Goal: Information Seeking & Learning: Learn about a topic

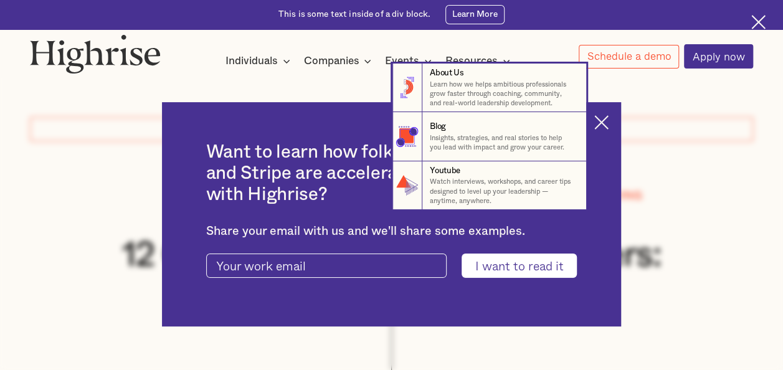
click at [609, 117] on nav "8 About Us Learn how we helps ambitious professionals grow faster through coach…" at bounding box center [391, 137] width 781 height 146
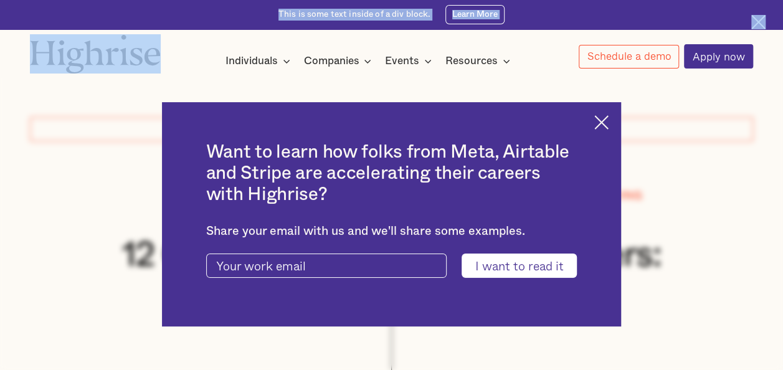
drag, startPoint x: 663, startPoint y: 165, endPoint x: 759, endPoint y: 24, distance: 170.3
click at [759, 24] on div "Interested in a complimentary coaching session with one of our coaches? Share y…" at bounding box center [391, 39] width 783 height 78
click at [759, 24] on img at bounding box center [758, 22] width 14 height 14
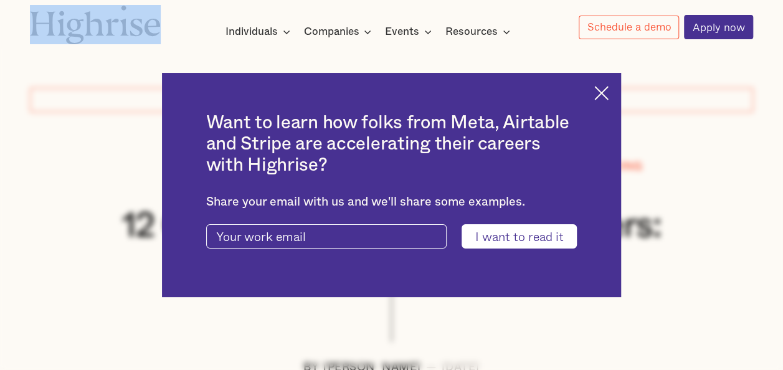
click at [607, 88] on img at bounding box center [601, 93] width 14 height 14
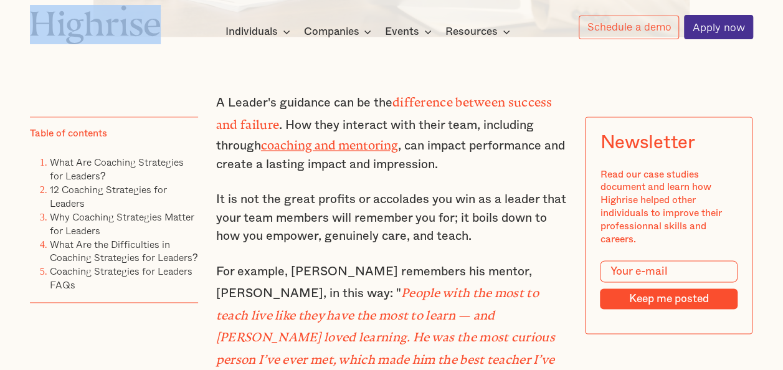
scroll to position [772, 0]
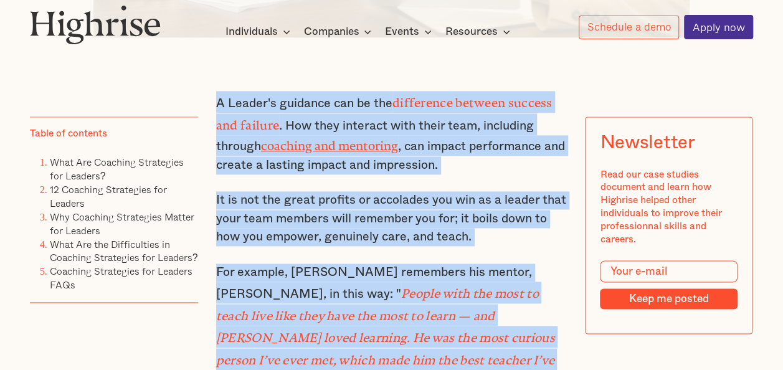
drag, startPoint x: 216, startPoint y: 103, endPoint x: 374, endPoint y: 354, distance: 296.7
copy div "A Leader's guidance can be the difference between success and failure . How the…"
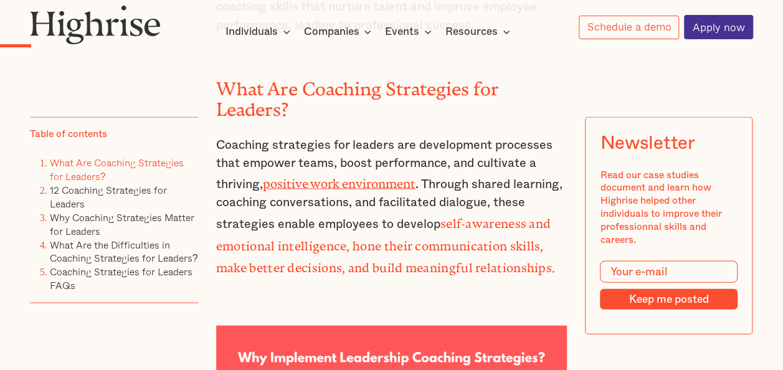
scroll to position [1221, 0]
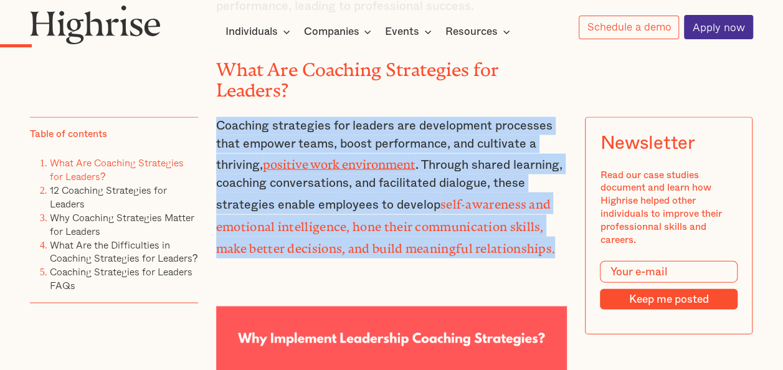
drag, startPoint x: 216, startPoint y: 94, endPoint x: 556, endPoint y: 216, distance: 361.1
click at [556, 216] on p "Coaching strategies for leaders are development processes that empower teams, b…" at bounding box center [391, 188] width 351 height 142
copy p "Coaching strategies for leaders are development processes that empower teams, b…"
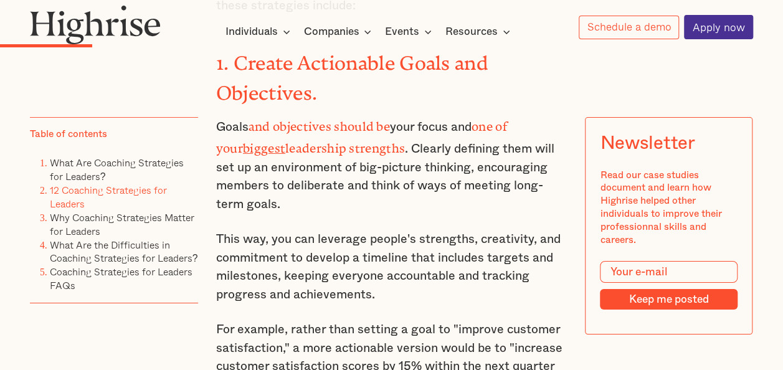
scroll to position [1993, 0]
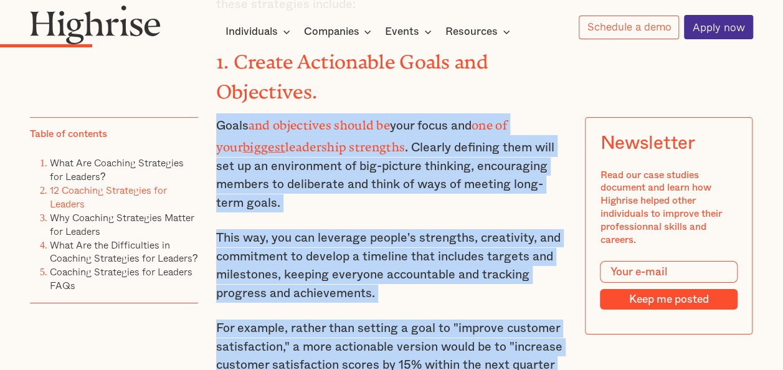
drag, startPoint x: 216, startPoint y: 60, endPoint x: 363, endPoint y: 324, distance: 301.7
copy div "Goals and objectives should be your focus and one of your biggest leadership st…"
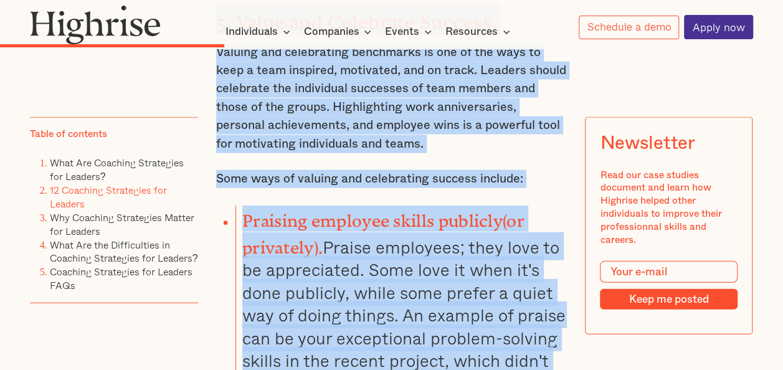
scroll to position [3692, 0]
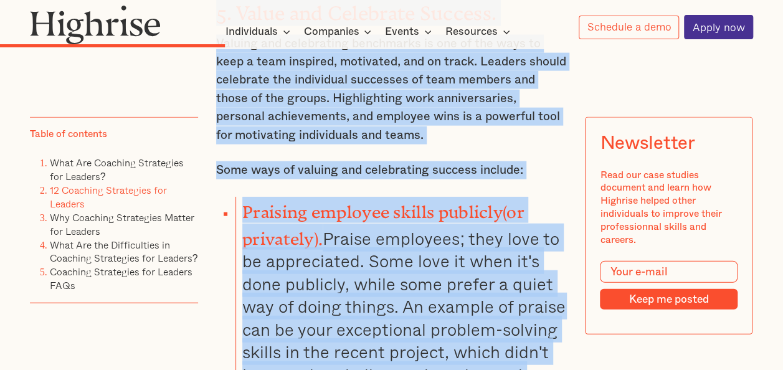
drag, startPoint x: 214, startPoint y: 65, endPoint x: 419, endPoint y: 344, distance: 345.8
copy div "Lor ipsumd si ametc, adipis elitsedd eiusmo te i utla et dolor Magnaa’e adminim…"
